Goal: Navigation & Orientation: Understand site structure

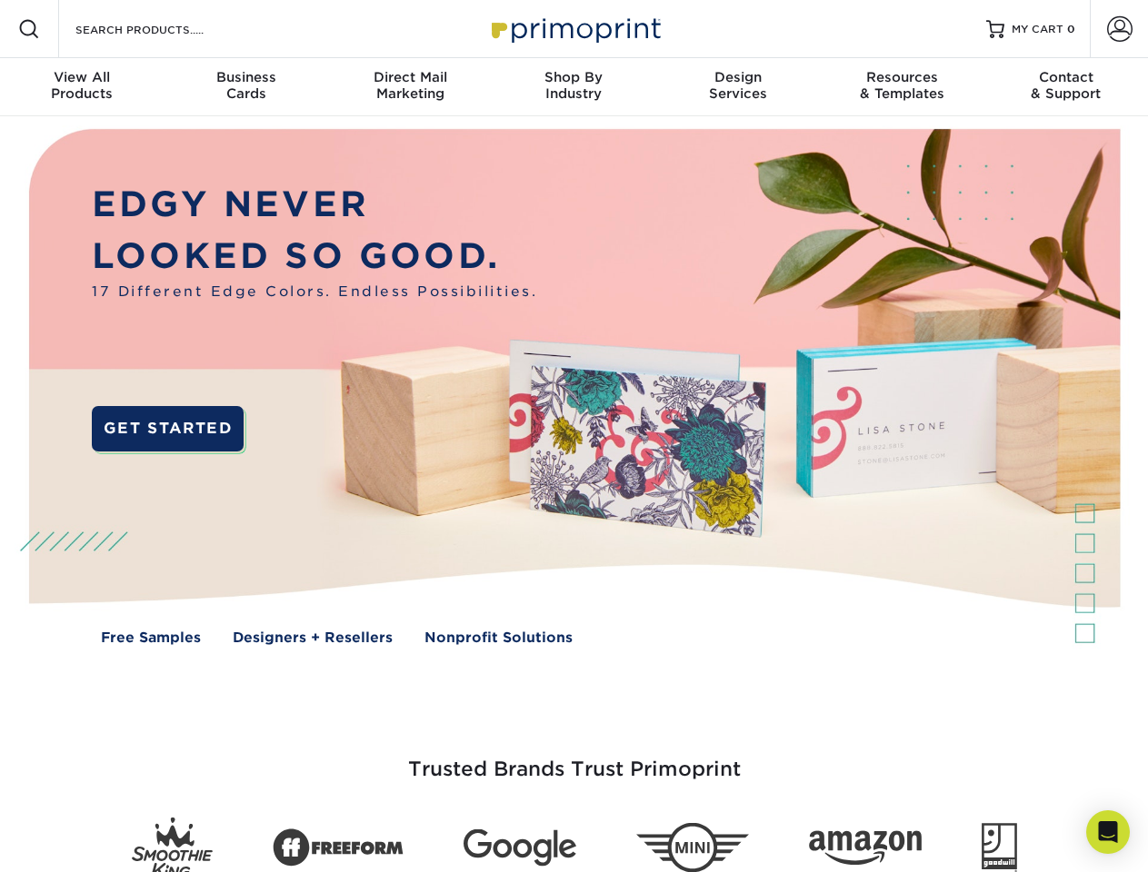
click at [573, 436] on img at bounding box center [573, 400] width 1136 height 568
click at [29, 29] on span at bounding box center [29, 29] width 22 height 22
click at [1119, 29] on span at bounding box center [1119, 28] width 25 height 25
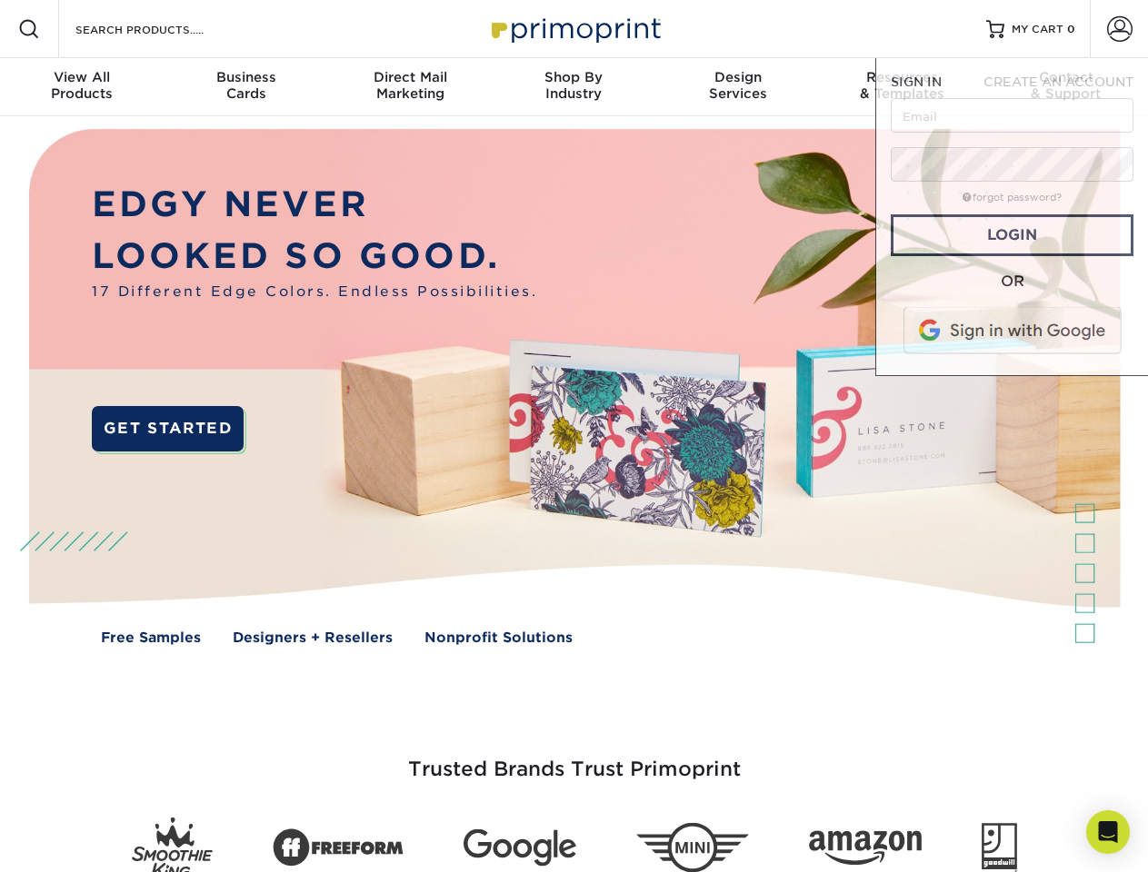
click at [82, 87] on div "View All Products" at bounding box center [82, 85] width 164 height 33
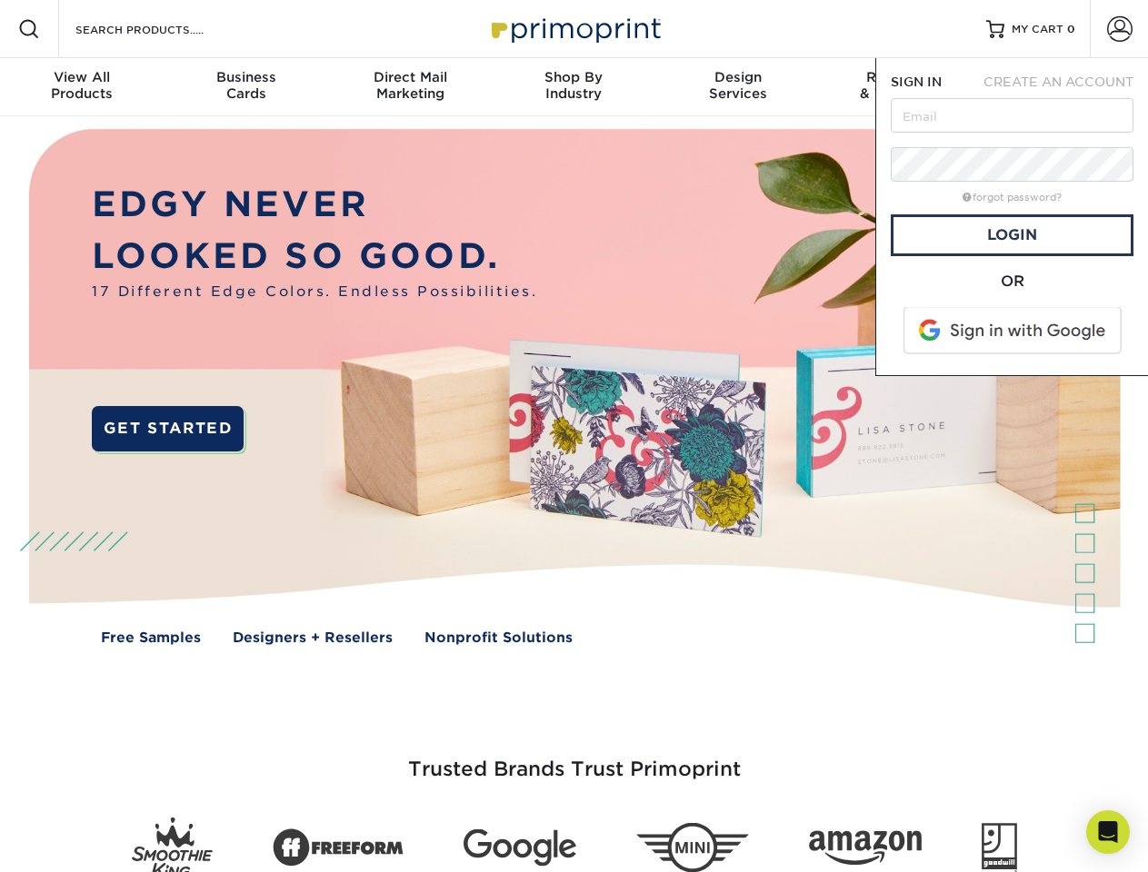
click at [245, 87] on div "Business Cards" at bounding box center [246, 85] width 164 height 33
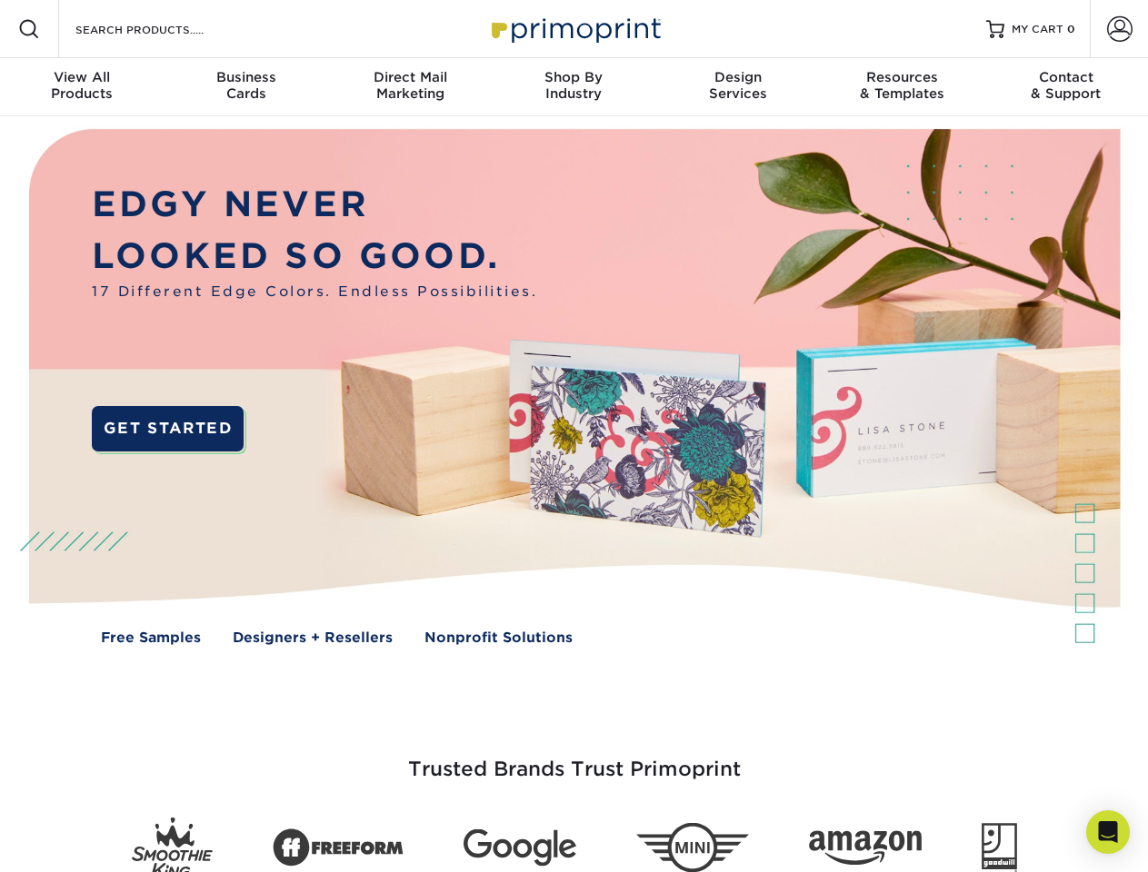
click at [410, 87] on div "Direct Mail Marketing" at bounding box center [410, 85] width 164 height 33
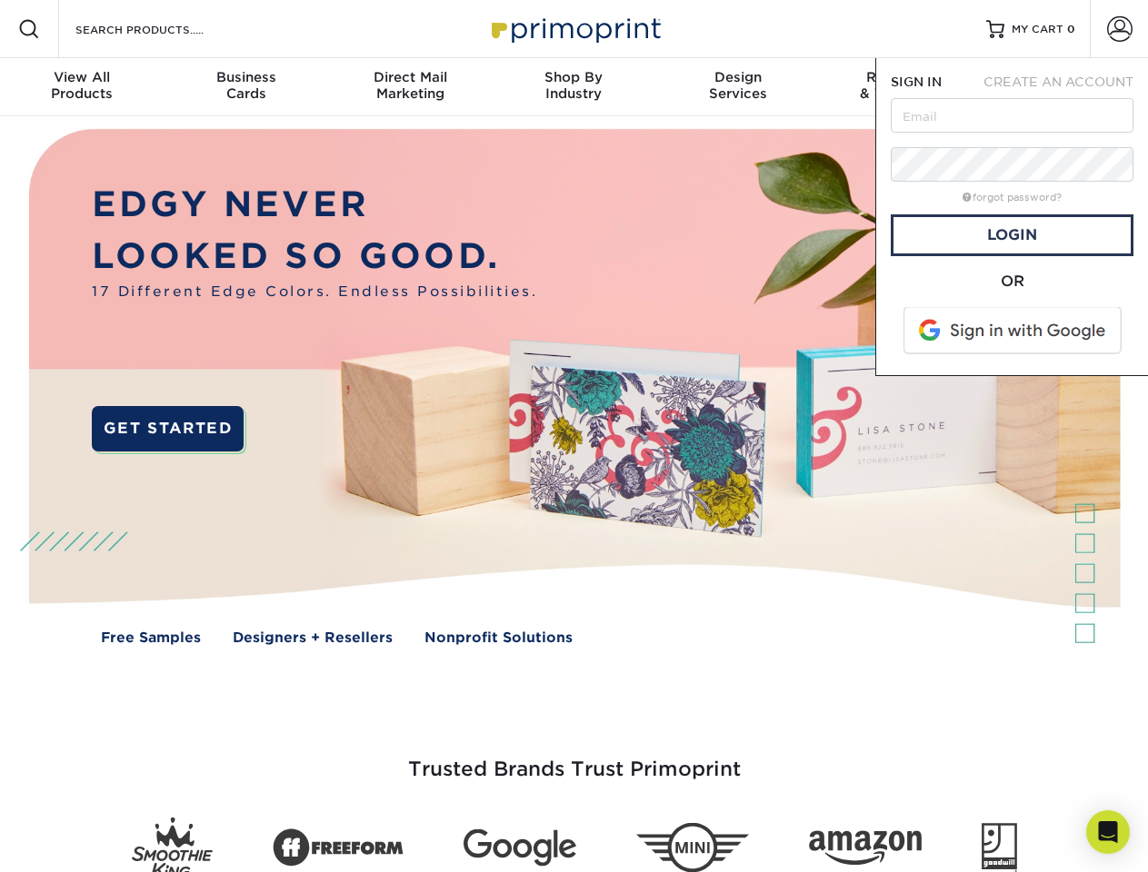
click at [573, 87] on div "Shop By Industry" at bounding box center [574, 85] width 164 height 33
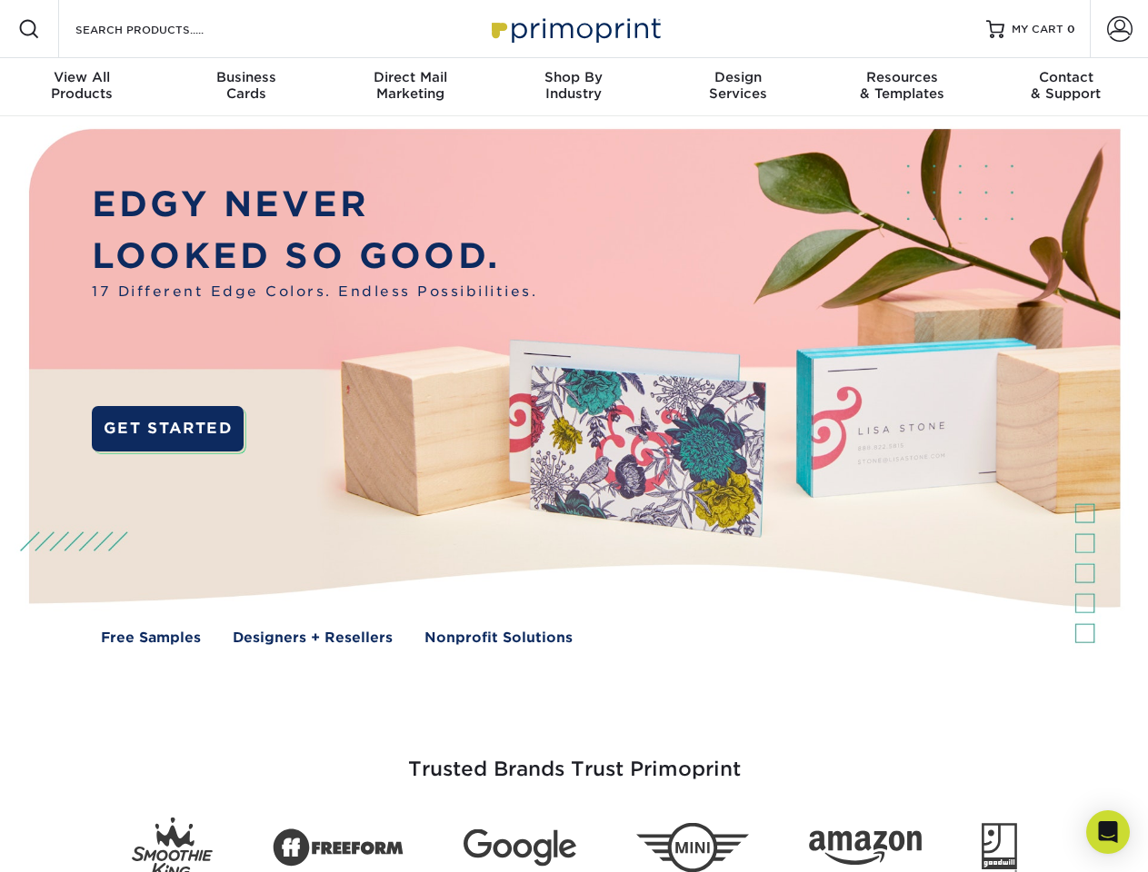
click at [738, 87] on div "Design Services" at bounding box center [738, 85] width 164 height 33
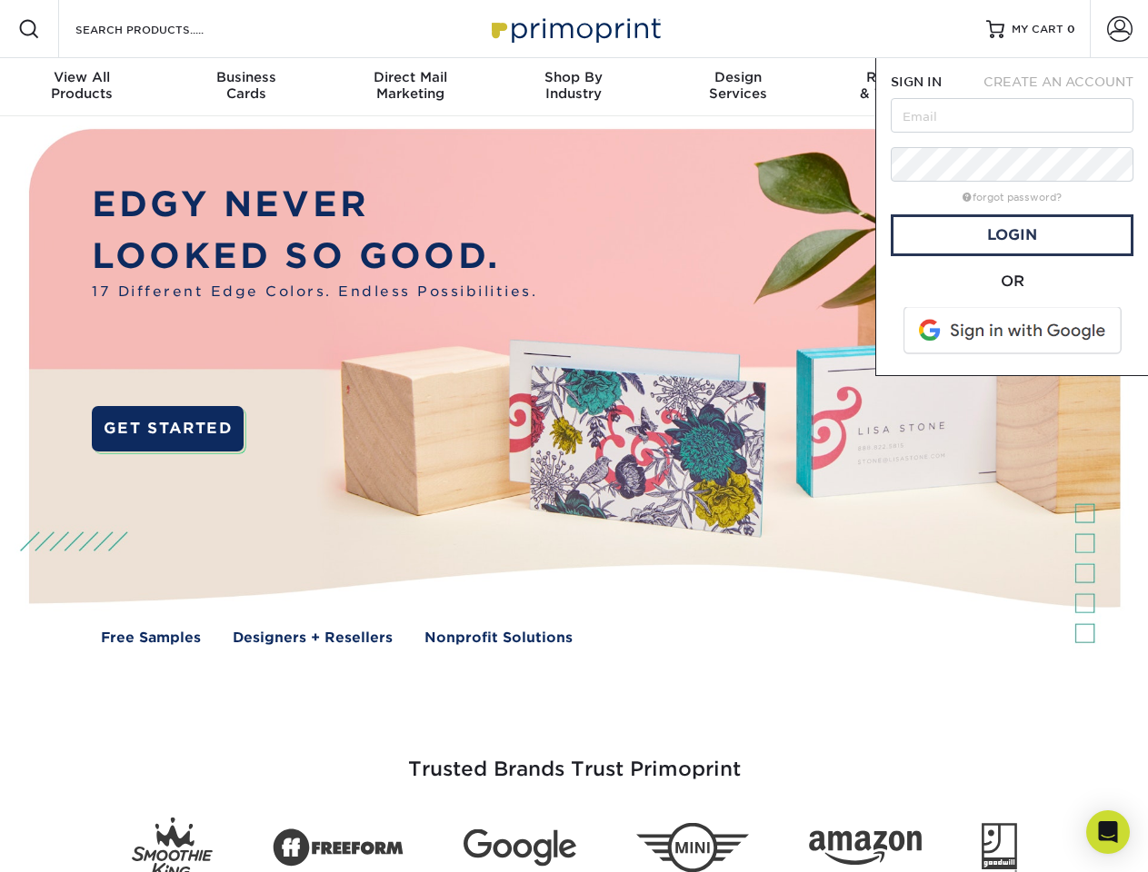
click at [902, 87] on span "SIGN IN" at bounding box center [916, 82] width 51 height 15
click at [1066, 87] on div "Contact & Support" at bounding box center [1066, 85] width 164 height 33
